Goal: Transaction & Acquisition: Subscribe to service/newsletter

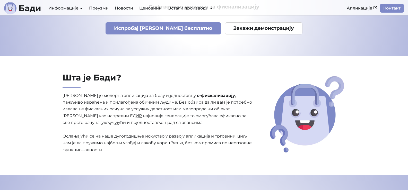
scroll to position [51, 0]
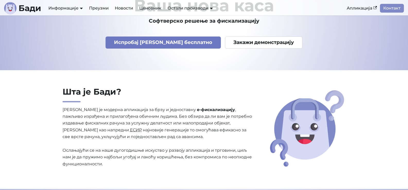
click at [159, 46] on link "Испробај Бади бесплатно" at bounding box center [162, 43] width 115 height 12
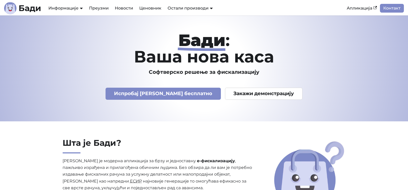
scroll to position [51, 0]
